Goal: Task Accomplishment & Management: Use online tool/utility

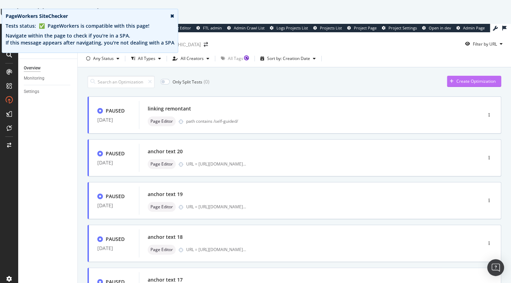
click at [462, 82] on div "Create Optimization" at bounding box center [475, 81] width 39 height 6
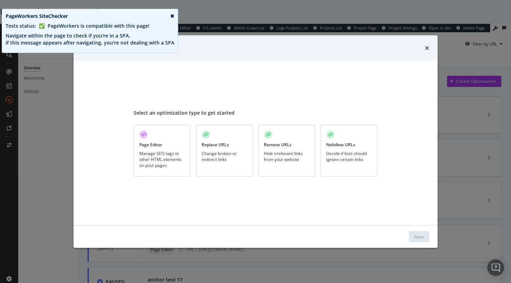
click at [155, 148] on div "Page Editor Manage SEO tags or other HTML elements on your pages" at bounding box center [162, 151] width 57 height 52
click at [415, 232] on div "Next" at bounding box center [418, 236] width 9 height 11
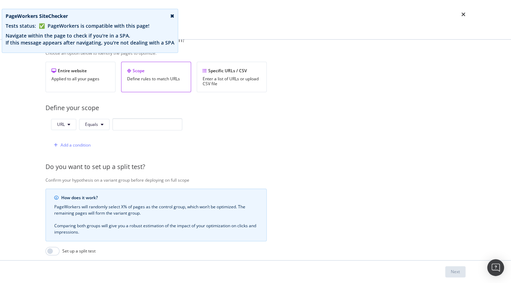
scroll to position [126, 0]
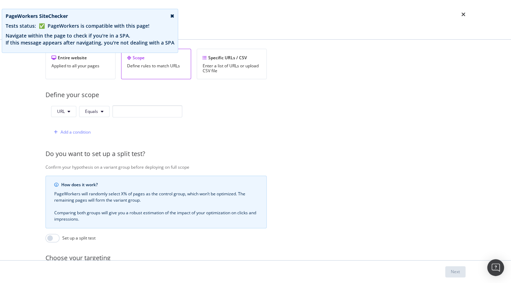
click at [170, 17] on div "✖" at bounding box center [172, 16] width 4 height 7
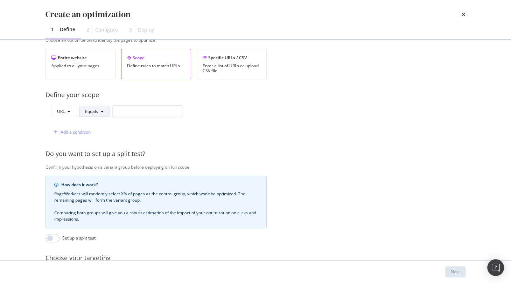
click at [92, 108] on span "Equals" at bounding box center [91, 111] width 13 height 6
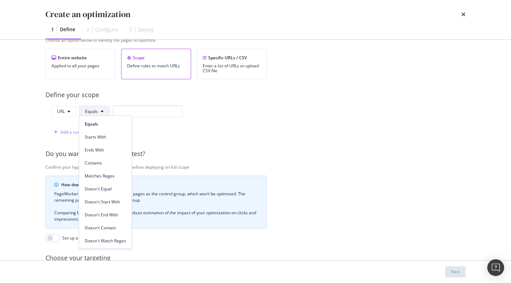
click at [92, 108] on span "Equals" at bounding box center [91, 111] width 13 height 6
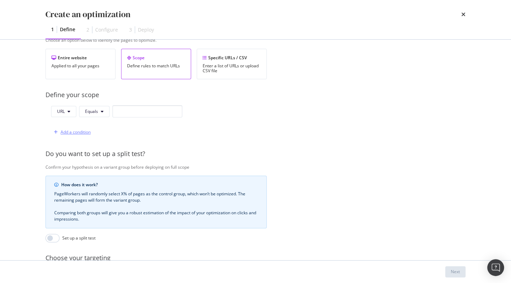
click at [71, 132] on div "Add a condition" at bounding box center [76, 132] width 30 height 6
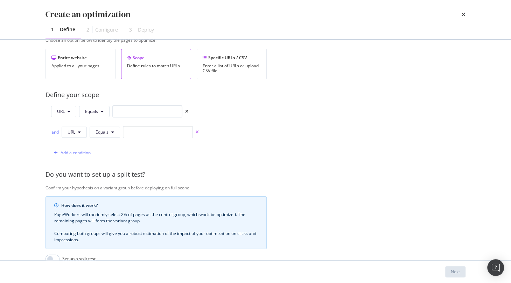
click at [197, 130] on icon "times" at bounding box center [197, 132] width 3 height 4
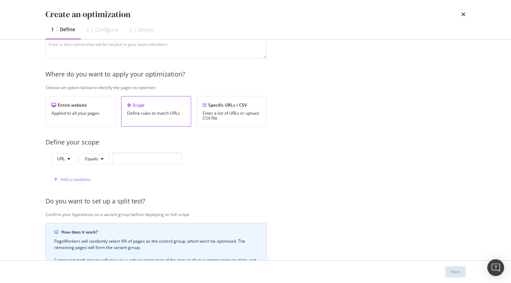
scroll to position [74, 0]
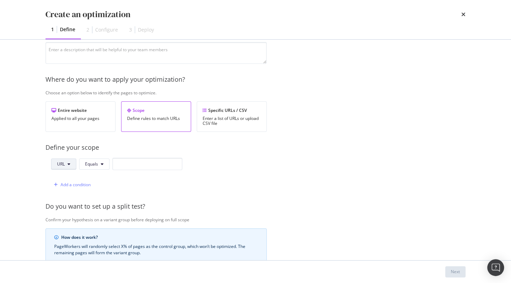
click at [67, 166] on button "URL" at bounding box center [63, 163] width 25 height 11
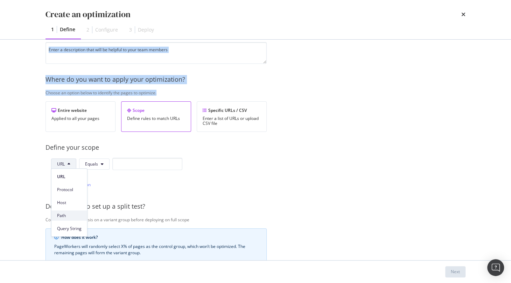
click at [70, 212] on span "Path" at bounding box center [69, 215] width 25 height 6
click at [95, 164] on span "Equals" at bounding box center [92, 164] width 13 height 6
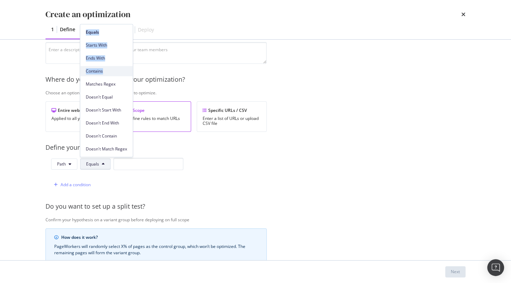
click at [103, 74] on span "Contains" at bounding box center [106, 71] width 41 height 6
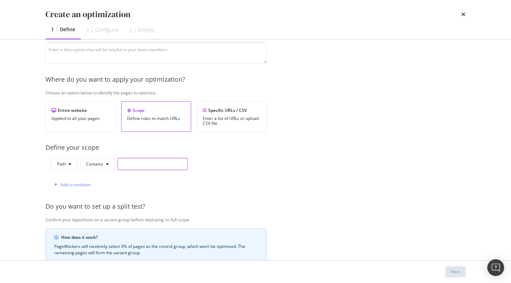
click at [139, 161] on input "modal" at bounding box center [153, 164] width 70 height 12
click at [75, 161] on button "Path" at bounding box center [64, 163] width 26 height 11
click at [69, 177] on span "URL" at bounding box center [69, 176] width 25 height 6
click at [132, 159] on input "modal" at bounding box center [152, 164] width 70 height 12
paste input "c-est-decide-je-deviens-une-connasse"
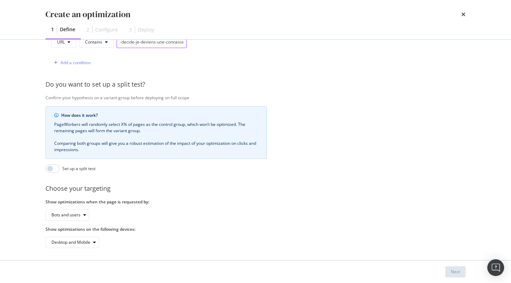
scroll to position [0, 0]
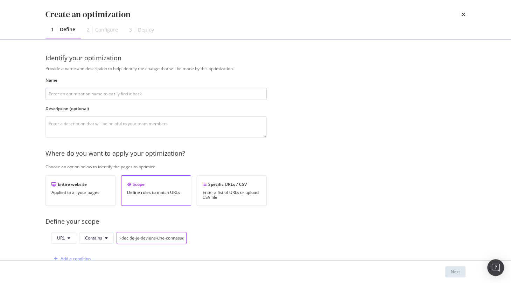
type input "c-est-decide-je-deviens-une-connasse"
click at [107, 96] on input "modal" at bounding box center [156, 94] width 221 height 12
type input "h1"
click at [457, 271] on div "Next" at bounding box center [455, 271] width 9 height 6
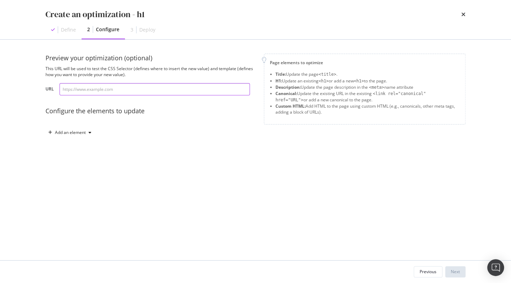
click at [126, 90] on input "modal" at bounding box center [155, 89] width 190 height 12
paste input "[URL][DOMAIN_NAME]"
type input "[URL][DOMAIN_NAME]"
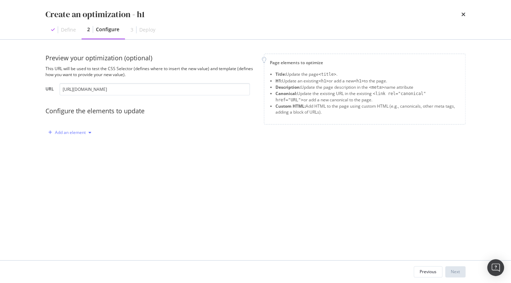
click at [81, 132] on div "Add an element" at bounding box center [70, 132] width 31 height 4
click at [71, 155] on div "H1" at bounding box center [73, 157] width 47 height 9
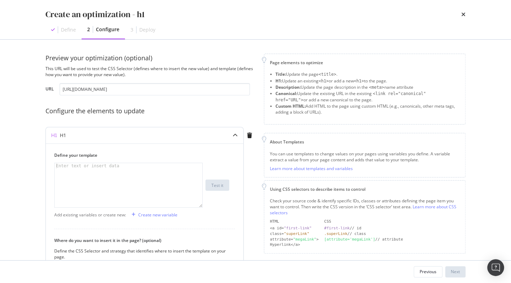
click at [98, 168] on div "Enter text or insert data" at bounding box center [88, 166] width 66 height 6
click at [157, 215] on div "Create new variable" at bounding box center [157, 214] width 39 height 6
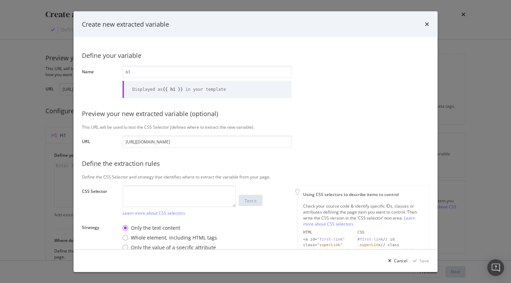
type input "h"
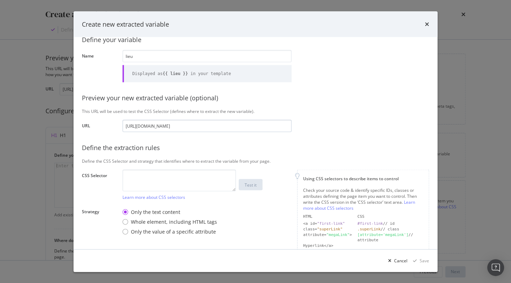
scroll to position [27, 0]
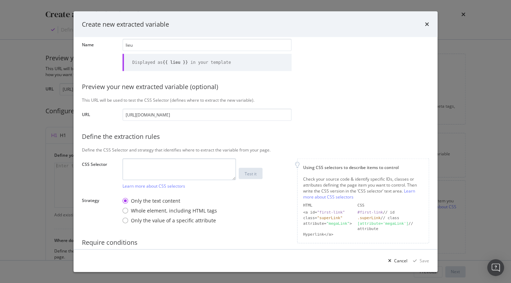
type input "lieu"
click at [161, 164] on textarea "modal" at bounding box center [179, 169] width 113 height 22
paste textarea "div.event_details:nth-child(2) > div:nth-child(1) > span:nth-child(3) > a:nth-c…"
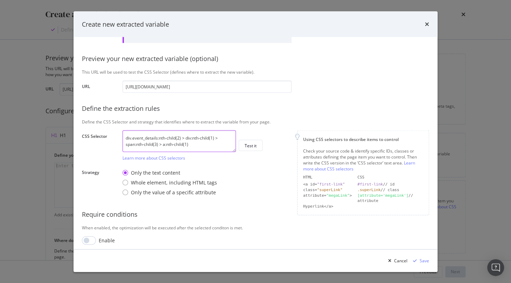
scroll to position [58, 0]
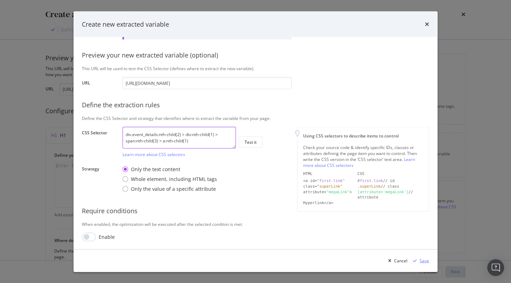
type textarea "div.event_details:nth-child(2) > div:nth-child(1) > span:nth-child(3) > a:nth-c…"
click at [422, 258] on div "Save" at bounding box center [424, 260] width 9 height 6
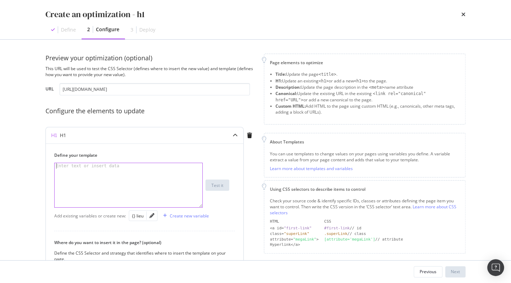
click at [157, 165] on div "modal" at bounding box center [129, 191] width 149 height 56
click at [180, 217] on div "Create new variable" at bounding box center [189, 215] width 39 height 6
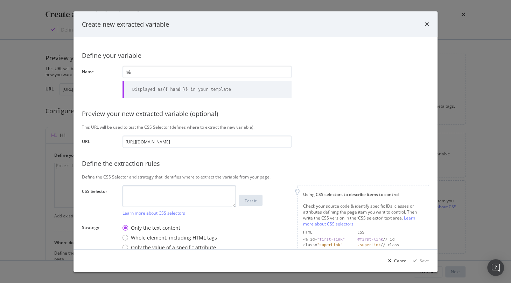
type input "h&"
click at [167, 199] on textarea "modal" at bounding box center [179, 196] width 113 height 22
paste textarea "div.event_details:nth-child(2) > div:nth-child(1) > div:nth-child(1) > h1:nth-c…"
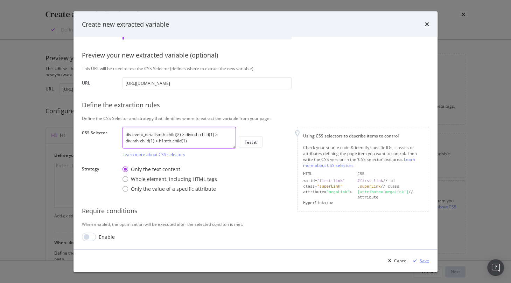
type textarea "div.event_details:nth-child(2) > div:nth-child(1) > div:nth-child(1) > h1:nth-c…"
click at [423, 258] on div "Save" at bounding box center [424, 260] width 9 height 6
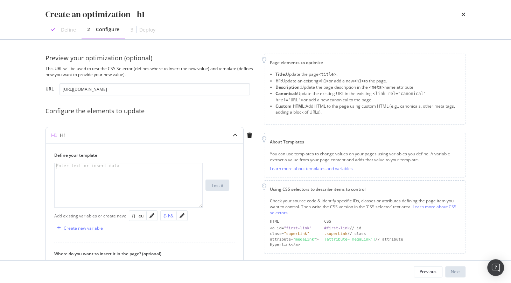
click at [169, 216] on div "{} h&" at bounding box center [168, 215] width 10 height 6
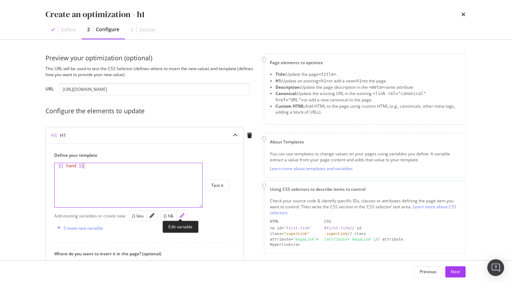
click at [180, 216] on icon "pencil" at bounding box center [182, 215] width 5 height 5
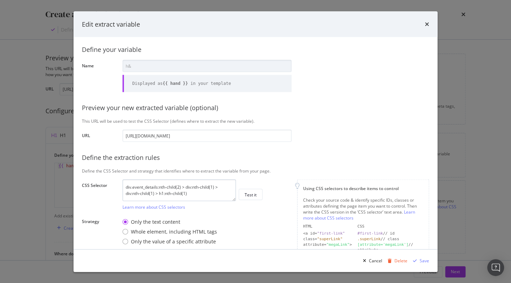
scroll to position [0, 0]
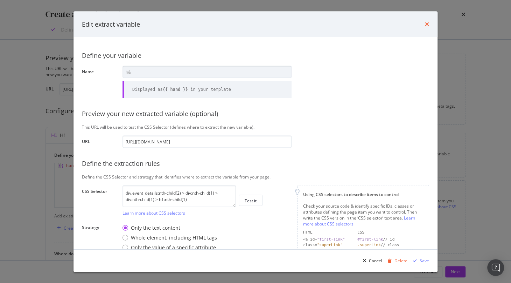
click at [426, 22] on icon "times" at bounding box center [427, 24] width 4 height 6
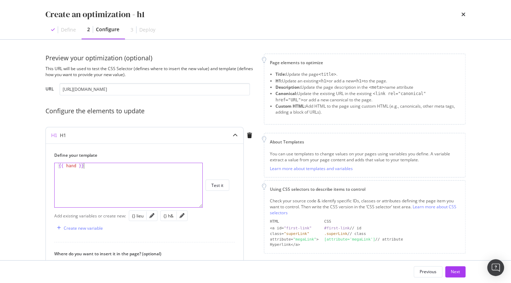
click at [155, 165] on div "{{ hand }}" at bounding box center [129, 191] width 149 height 56
click at [151, 214] on icon "pencil" at bounding box center [151, 215] width 5 height 5
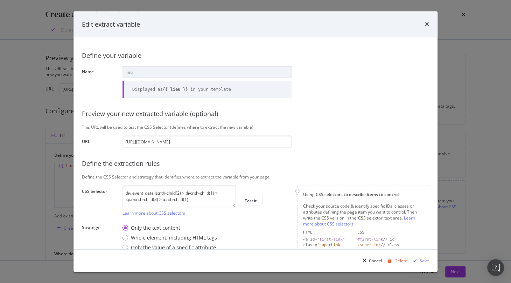
click at [431, 25] on div "Edit extract variable" at bounding box center [256, 24] width 364 height 26
click at [426, 24] on icon "times" at bounding box center [427, 24] width 4 height 6
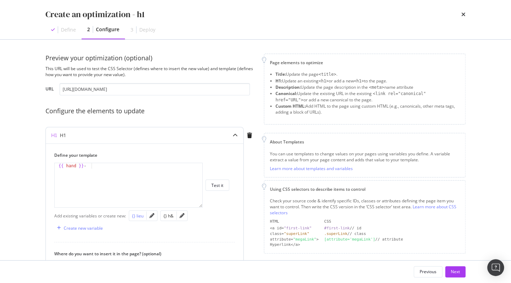
click at [140, 216] on div "{} lieu" at bounding box center [138, 215] width 12 height 6
type textarea "{{ hand }} - {{ lieu }}"
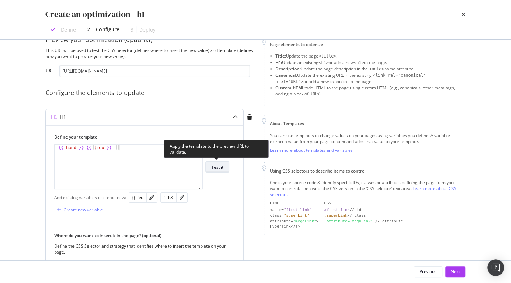
click at [222, 167] on div "Test it" at bounding box center [217, 167] width 12 height 6
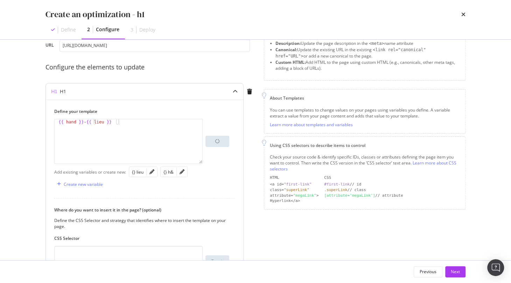
scroll to position [123, 0]
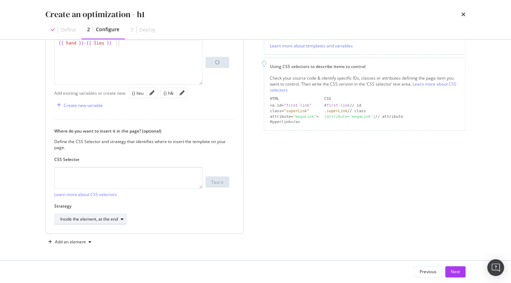
click at [111, 217] on div "Inside the element, at the end" at bounding box center [89, 219] width 58 height 4
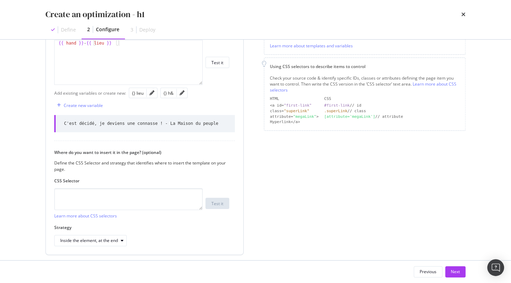
click at [140, 177] on label "CSS Selector" at bounding box center [141, 180] width 175 height 6
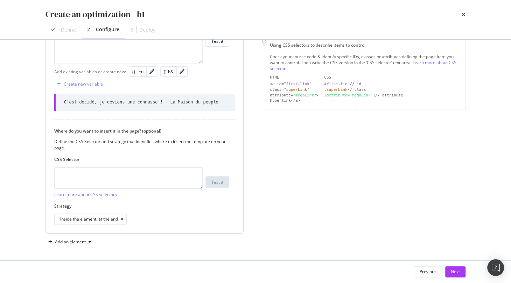
scroll to position [0, 0]
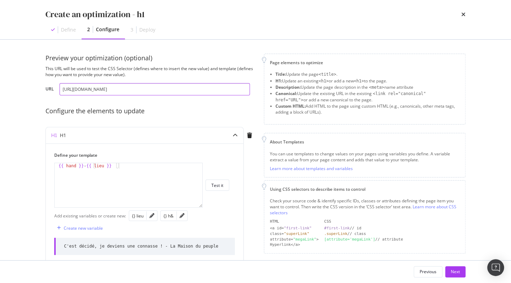
click at [170, 90] on input "[URL][DOMAIN_NAME]" at bounding box center [155, 89] width 190 height 12
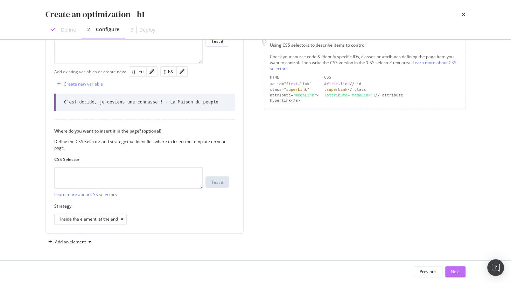
click at [455, 269] on div "Next" at bounding box center [455, 271] width 9 height 6
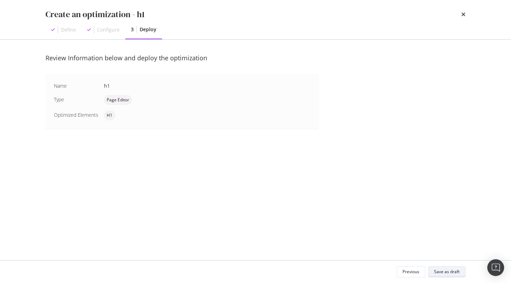
scroll to position [0, 0]
click at [435, 272] on div "Save as draft" at bounding box center [447, 271] width 26 height 6
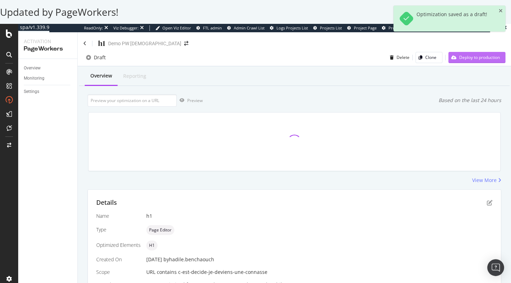
click at [466, 55] on div "Deploy to production" at bounding box center [479, 57] width 41 height 6
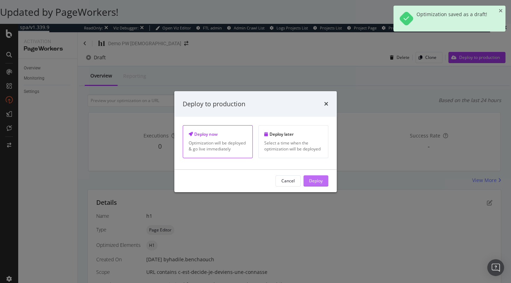
click at [319, 183] on div "Deploy" at bounding box center [316, 180] width 14 height 11
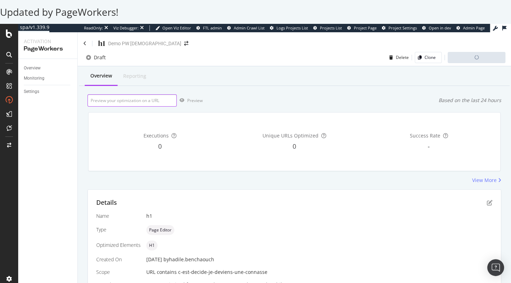
click at [127, 95] on input "url" at bounding box center [132, 100] width 89 height 12
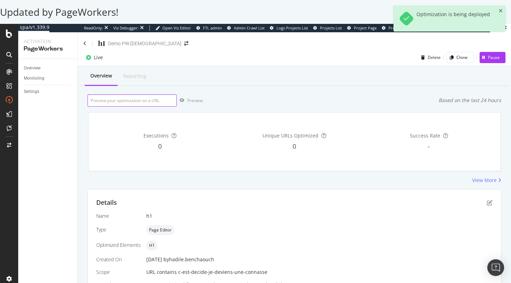
paste input "[URL][DOMAIN_NAME]"
type input "[URL][DOMAIN_NAME]"
click at [182, 102] on icon "button" at bounding box center [182, 100] width 5 height 4
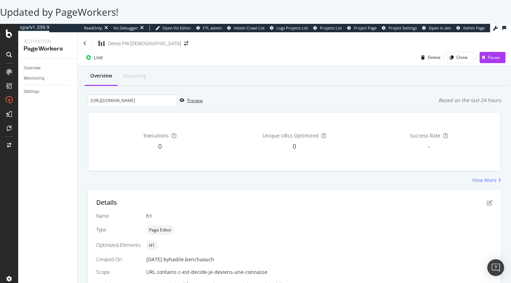
scroll to position [14, 0]
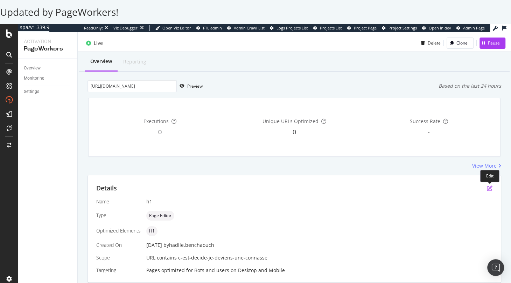
click at [490, 189] on icon "pen-to-square" at bounding box center [490, 188] width 6 height 6
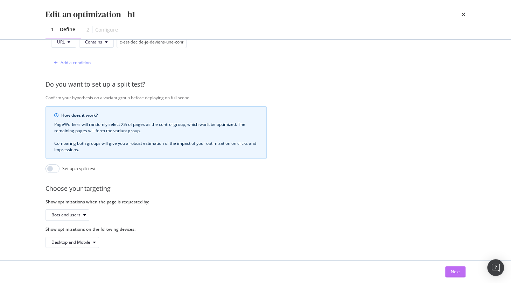
click at [458, 270] on div "Next" at bounding box center [455, 271] width 9 height 6
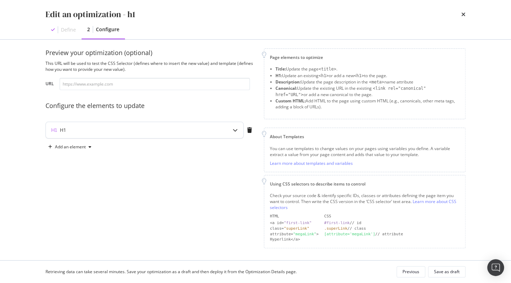
click at [185, 132] on div "H1" at bounding box center [131, 129] width 170 height 7
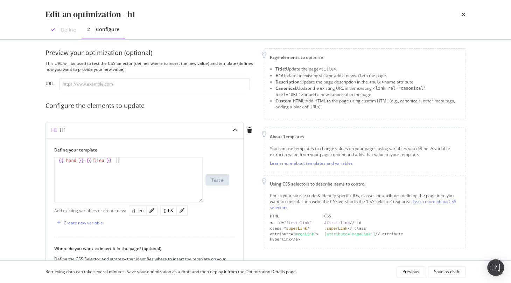
drag, startPoint x: 90, startPoint y: 160, endPoint x: 92, endPoint y: 180, distance: 20.0
click at [90, 160] on div "{{ hand }} - {{ lieu }}" at bounding box center [129, 186] width 149 height 56
drag, startPoint x: 87, startPoint y: 159, endPoint x: 89, endPoint y: 163, distance: 4.1
click at [87, 159] on div "{{ hand }} - {{ lieu }}" at bounding box center [129, 186] width 149 height 56
type textarea "{{ hand }} {{ lieu }}"
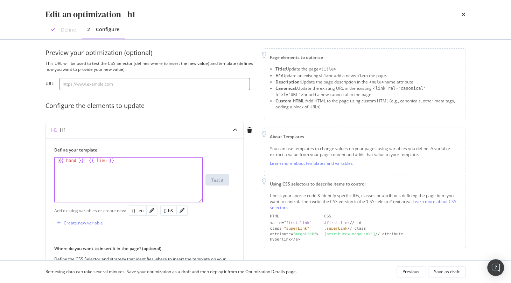
click at [107, 88] on input "modal" at bounding box center [155, 84] width 190 height 12
paste input "[URL][DOMAIN_NAME]"
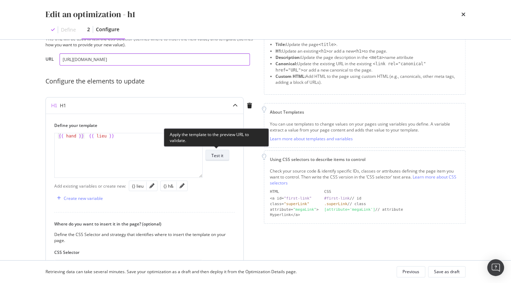
type input "[URL][DOMAIN_NAME]"
click at [222, 156] on div "Test it" at bounding box center [217, 155] width 12 height 6
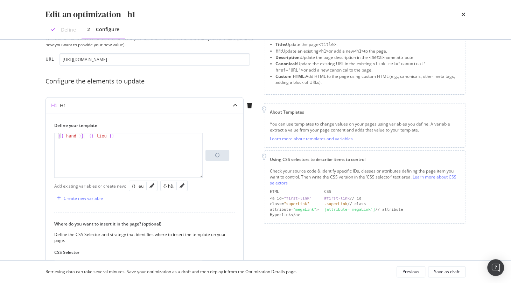
scroll to position [123, 0]
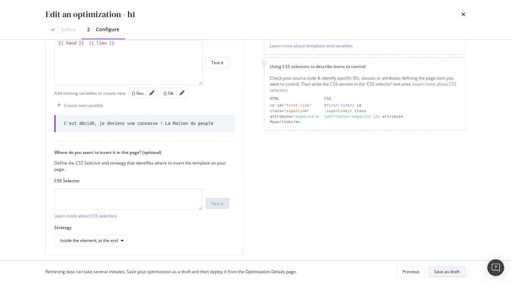
click at [452, 273] on div "Save as draft" at bounding box center [447, 271] width 26 height 6
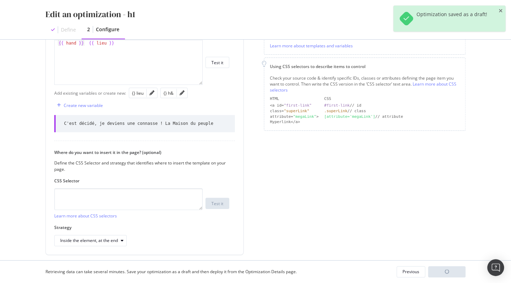
scroll to position [14, 0]
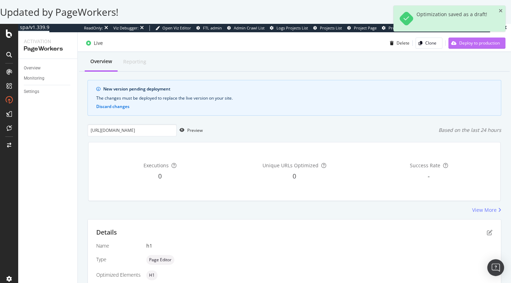
click at [465, 41] on div "Deploy to production" at bounding box center [479, 43] width 41 height 6
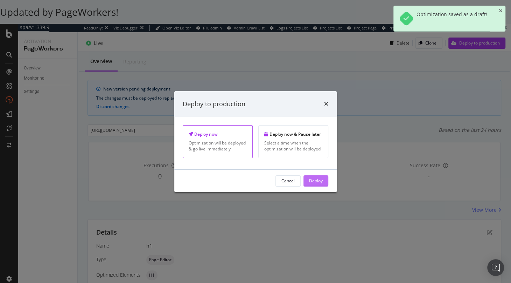
click at [318, 181] on div "Deploy" at bounding box center [316, 180] width 14 height 6
